Goal: Task Accomplishment & Management: Use online tool/utility

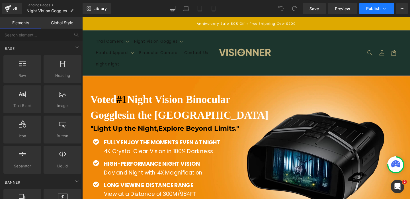
click at [368, 9] on span "Publish" at bounding box center [373, 8] width 14 height 5
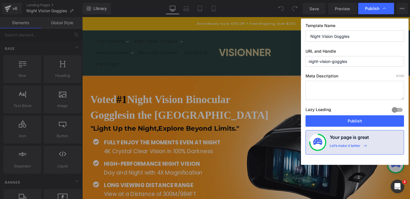
click at [356, 61] on input "night-vision-goggles" at bounding box center [354, 61] width 98 height 11
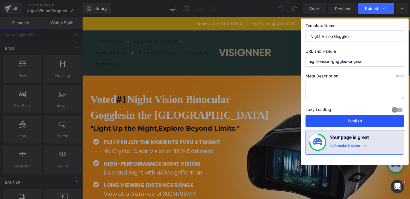
type input "night-vision-goggles-original"
click at [341, 122] on button "Publish" at bounding box center [354, 120] width 98 height 11
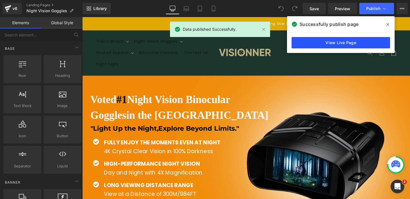
click at [357, 39] on link "View Live Page" at bounding box center [340, 42] width 98 height 11
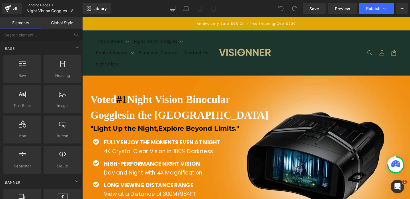
click at [33, 5] on link "Landing Pages" at bounding box center [54, 5] width 56 height 5
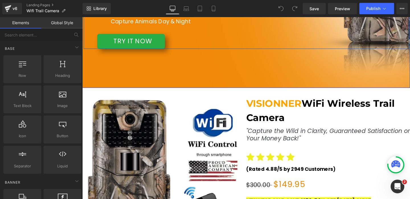
scroll to position [273, 0]
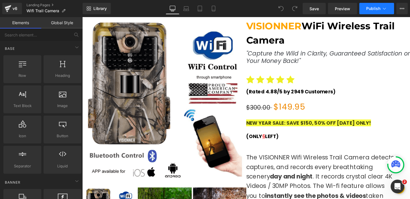
click at [377, 13] on button "Publish" at bounding box center [376, 8] width 35 height 11
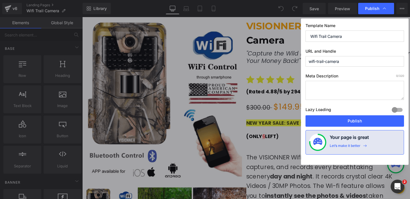
click at [348, 62] on input "wifi-trail-camera" at bounding box center [354, 61] width 98 height 11
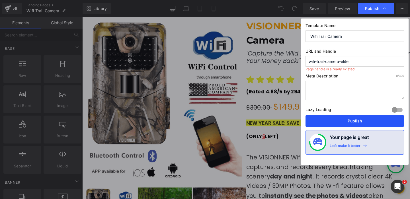
click at [340, 120] on button "Publish" at bounding box center [354, 120] width 98 height 11
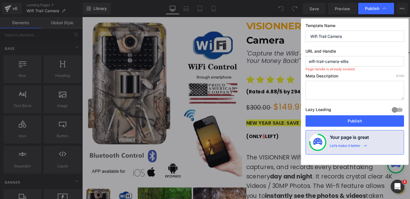
click at [354, 64] on input "wifi-trail-camera-elite" at bounding box center [354, 61] width 98 height 11
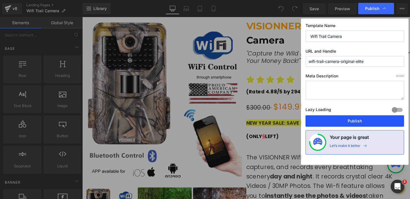
type input "wifi-trail-camera-original-elite"
click at [330, 124] on button "Publish" at bounding box center [354, 120] width 98 height 11
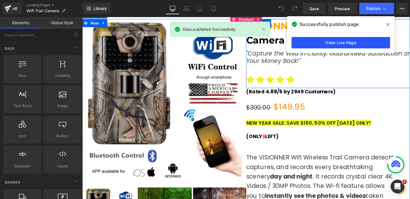
click at [312, 45] on link "View Live Page" at bounding box center [340, 42] width 98 height 11
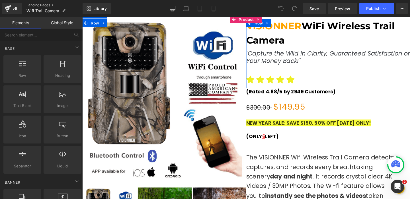
click at [49, 5] on link "Landing Pages" at bounding box center [54, 5] width 56 height 5
